Goal: Find contact information: Obtain details needed to contact an individual or organization

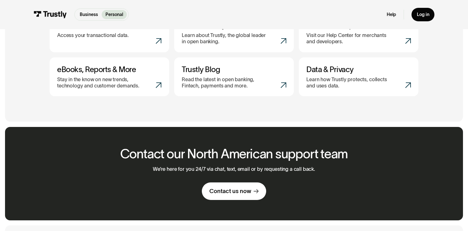
scroll to position [490, 0]
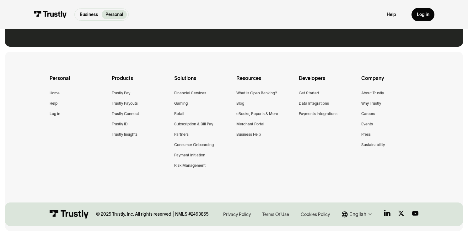
click at [52, 101] on div "Help" at bounding box center [54, 103] width 8 height 7
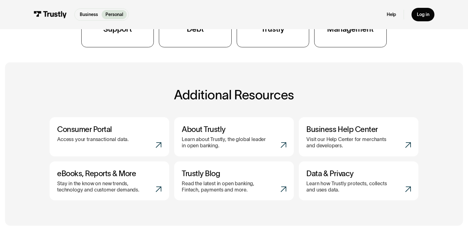
scroll to position [147, 0]
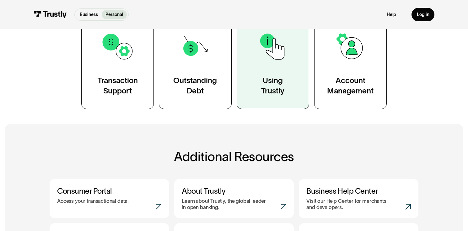
click at [259, 95] on link "Using Trustly" at bounding box center [273, 63] width 72 height 92
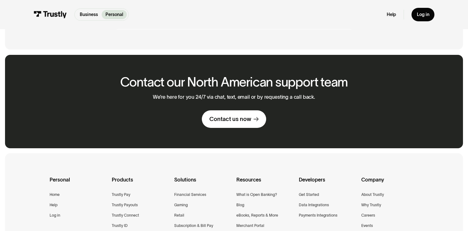
scroll to position [756, 0]
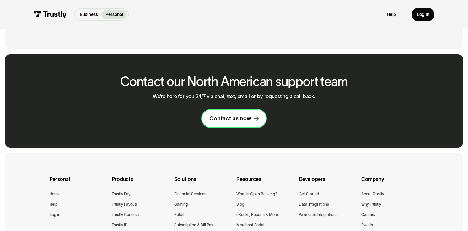
click at [250, 126] on link "Contact us now" at bounding box center [234, 119] width 65 height 18
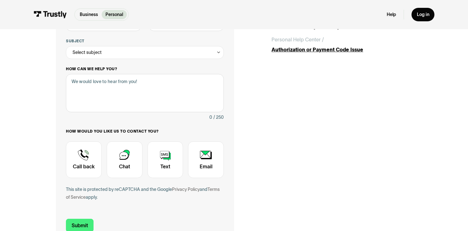
scroll to position [114, 0]
